Goal: Task Accomplishment & Management: Manage account settings

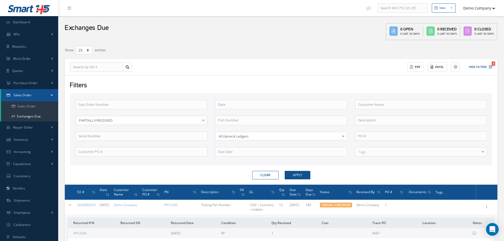
select select "25"
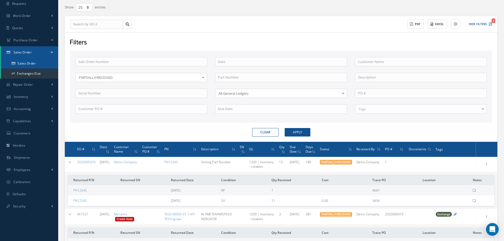
click at [33, 64] on link "Sales Order" at bounding box center [29, 63] width 57 height 10
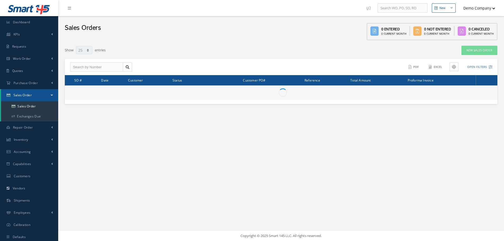
select select "25"
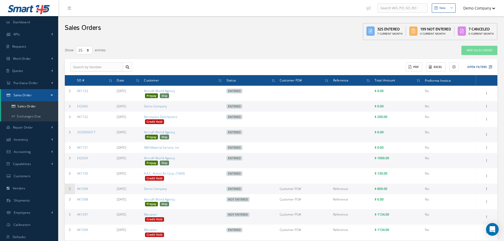
click at [69, 188] on icon at bounding box center [70, 188] width 4 height 3
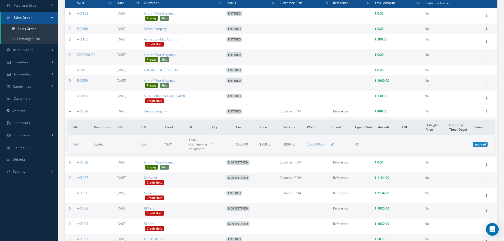
scroll to position [79, 0]
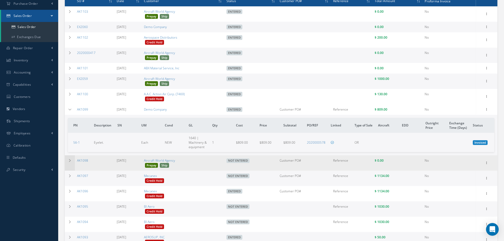
click at [69, 164] on td at bounding box center [70, 162] width 10 height 15
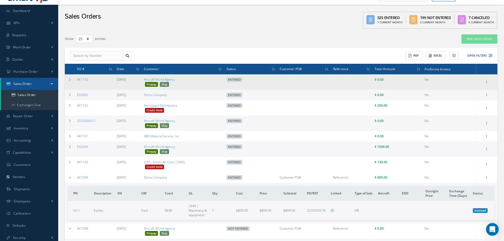
scroll to position [0, 0]
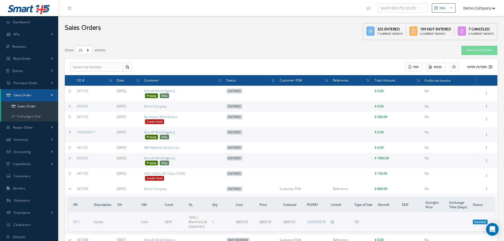
click at [473, 70] on button "Open Filters" at bounding box center [477, 67] width 30 height 9
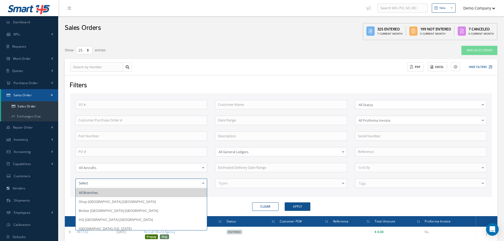
click at [100, 184] on input "text" at bounding box center [138, 183] width 122 height 5
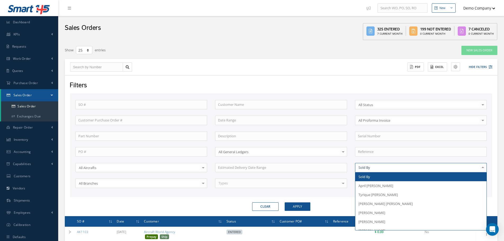
click at [380, 167] on div at bounding box center [421, 168] width 132 height 10
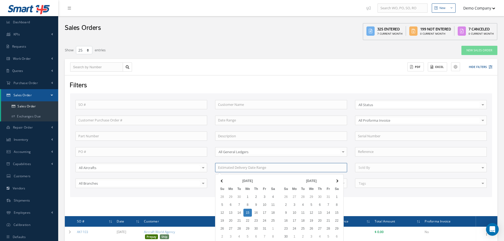
click at [317, 163] on input at bounding box center [281, 168] width 132 height 10
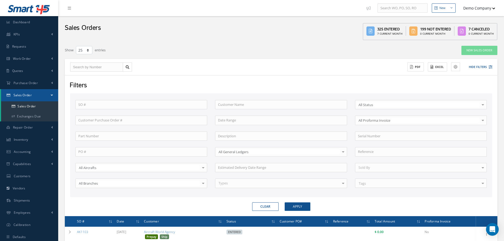
click at [305, 85] on div "Filters" at bounding box center [281, 86] width 430 height 10
click at [273, 182] on div "Types" at bounding box center [281, 183] width 132 height 10
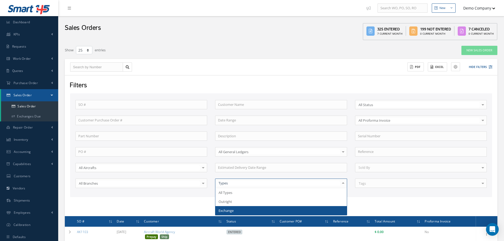
click at [255, 210] on span "Exchange" at bounding box center [280, 210] width 131 height 9
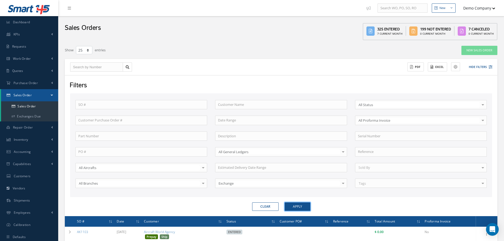
click at [301, 207] on button "Apply" at bounding box center [298, 206] width 26 height 8
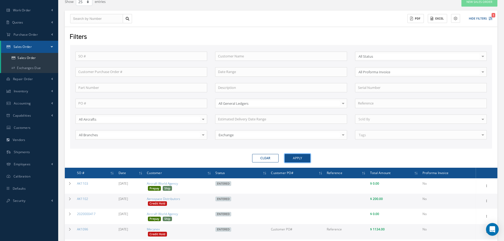
scroll to position [121, 0]
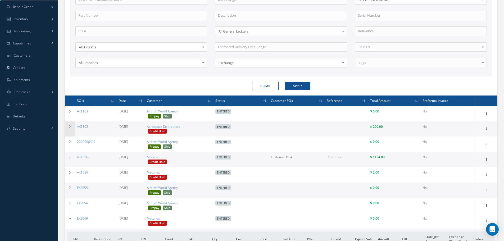
click at [72, 123] on td at bounding box center [70, 128] width 10 height 15
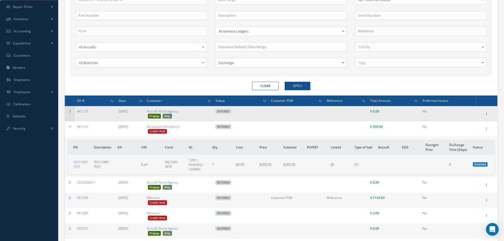
click at [69, 115] on td at bounding box center [70, 113] width 10 height 15
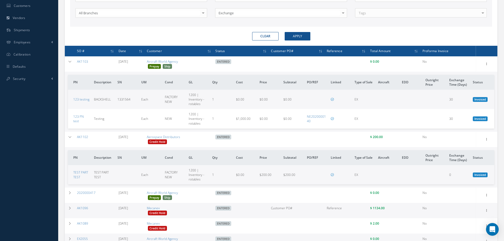
scroll to position [173, 0]
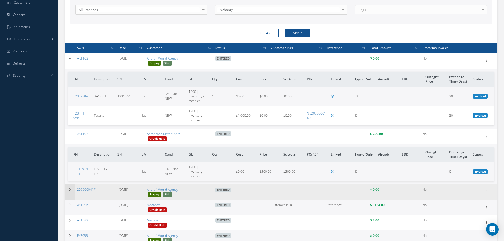
click at [69, 185] on td at bounding box center [70, 191] width 10 height 15
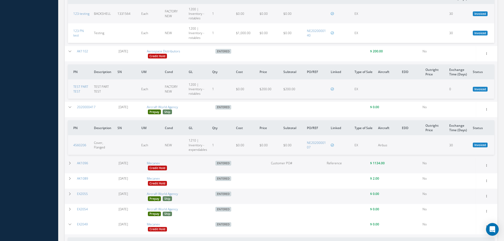
scroll to position [279, 0]
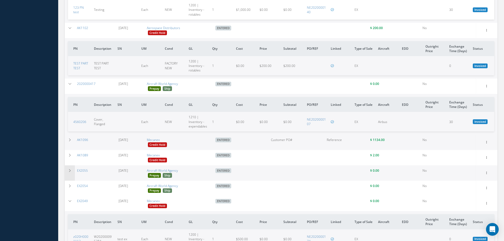
click at [73, 167] on td at bounding box center [70, 172] width 10 height 15
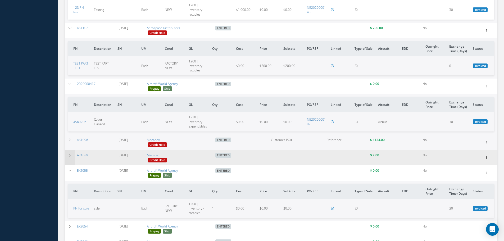
click at [73, 159] on td at bounding box center [70, 157] width 10 height 15
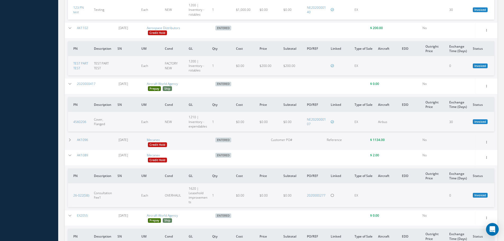
click at [77, 150] on td "AK1089" at bounding box center [96, 157] width 42 height 15
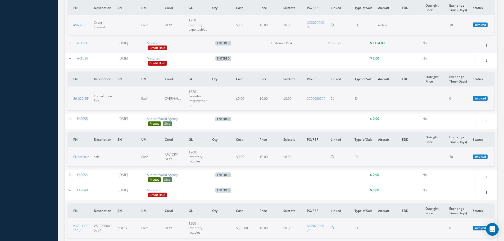
scroll to position [491, 0]
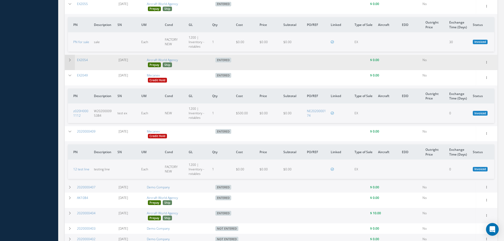
click at [71, 57] on td at bounding box center [70, 62] width 10 height 15
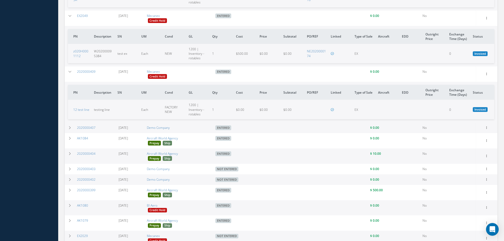
scroll to position [623, 0]
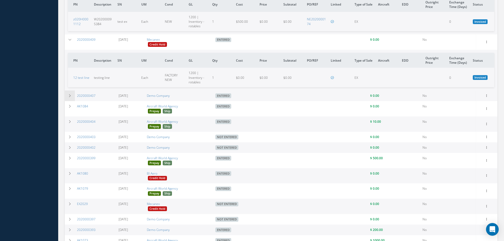
click at [72, 97] on td at bounding box center [70, 95] width 10 height 11
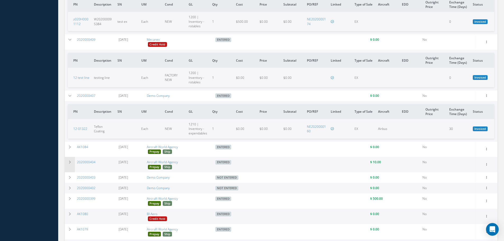
click at [72, 164] on td at bounding box center [70, 164] width 10 height 15
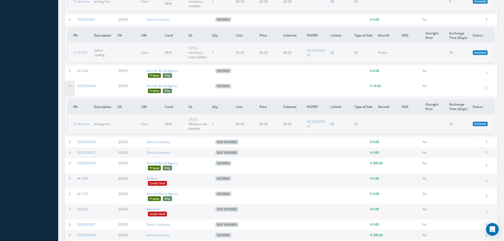
scroll to position [702, 0]
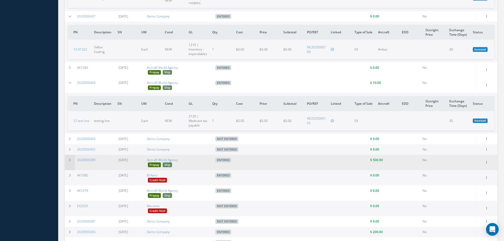
click at [73, 163] on td at bounding box center [70, 162] width 10 height 15
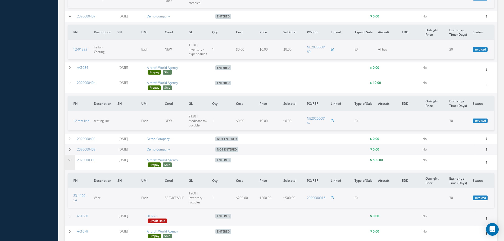
click at [71, 156] on td at bounding box center [70, 162] width 10 height 15
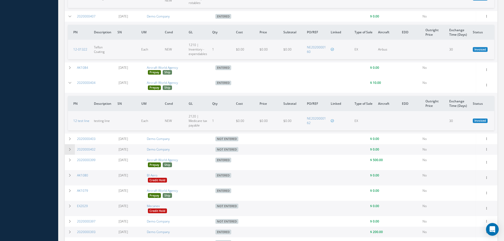
click at [74, 149] on td at bounding box center [70, 149] width 10 height 11
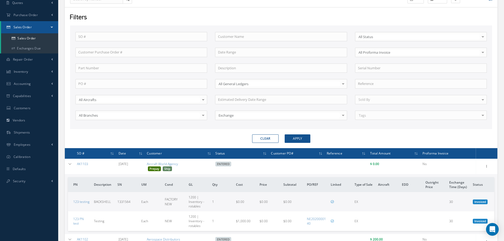
scroll to position [68, 0]
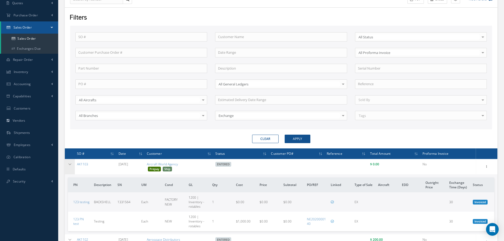
click at [73, 165] on td at bounding box center [70, 166] width 10 height 15
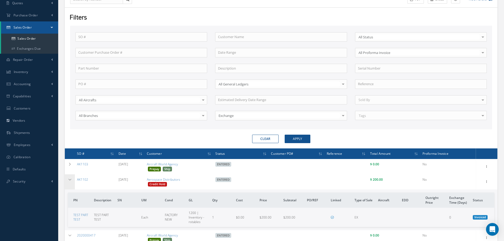
click at [70, 178] on icon at bounding box center [70, 179] width 4 height 3
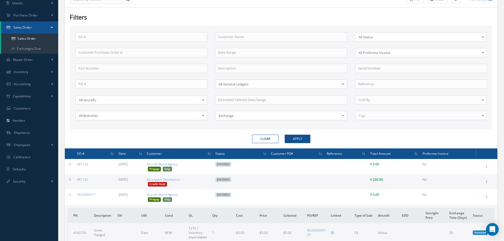
click at [403, 155] on th "Total Amount" at bounding box center [394, 153] width 52 height 11
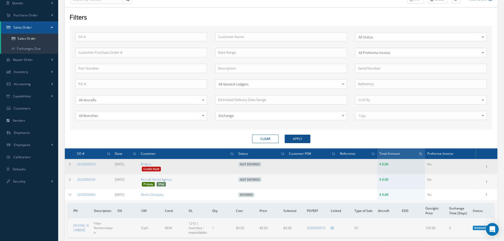
scroll to position [200, 0]
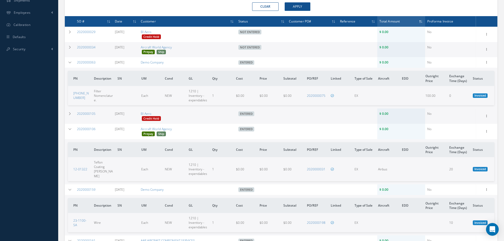
click at [392, 20] on span "Total Amount" at bounding box center [389, 21] width 20 height 5
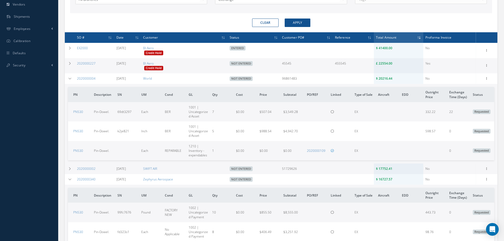
scroll to position [173, 0]
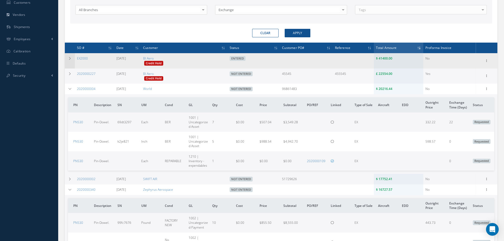
click at [66, 62] on td at bounding box center [70, 60] width 10 height 15
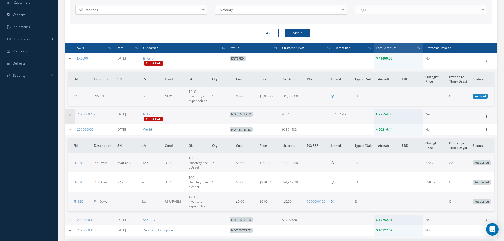
click at [72, 113] on td at bounding box center [70, 116] width 10 height 15
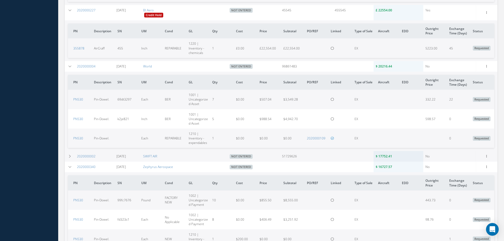
scroll to position [279, 0]
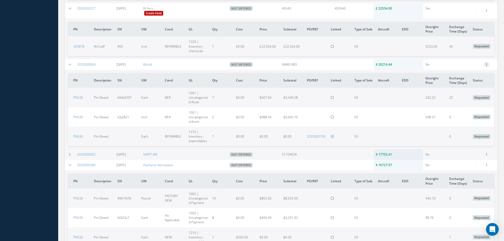
click at [487, 67] on div at bounding box center [486, 64] width 5 height 5
click at [473, 75] on link "Edit" at bounding box center [462, 74] width 42 height 7
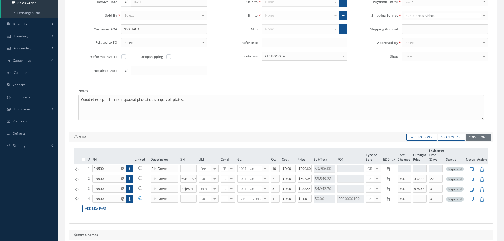
scroll to position [185, 0]
